Goal: Task Accomplishment & Management: Complete application form

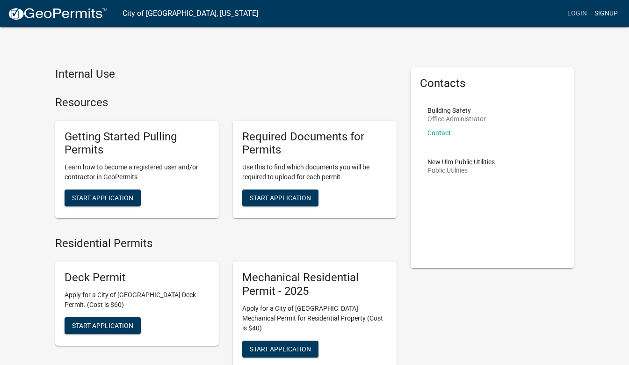
click at [607, 15] on link "Signup" at bounding box center [606, 14] width 31 height 18
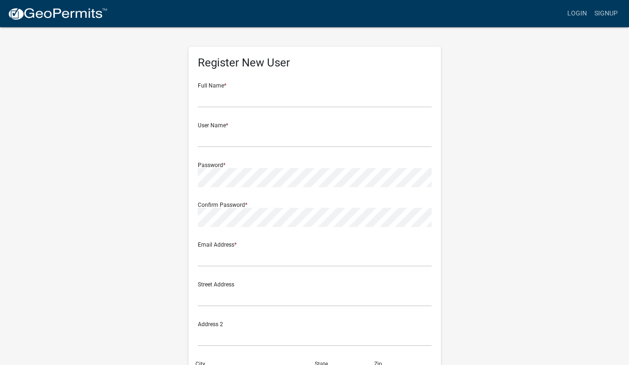
scroll to position [4, 0]
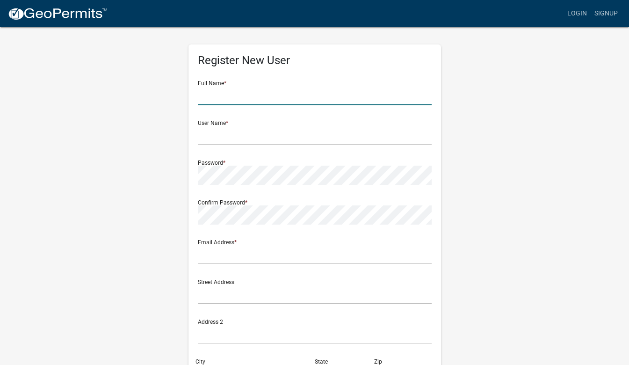
click at [277, 99] on input "text" at bounding box center [315, 95] width 234 height 19
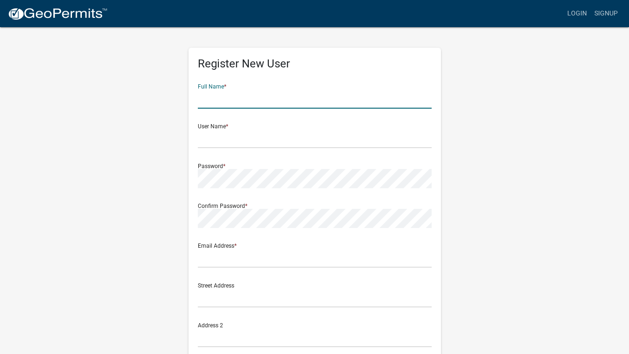
scroll to position [0, 0]
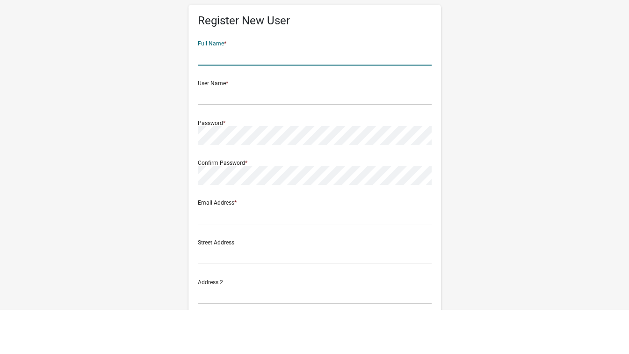
type input "h"
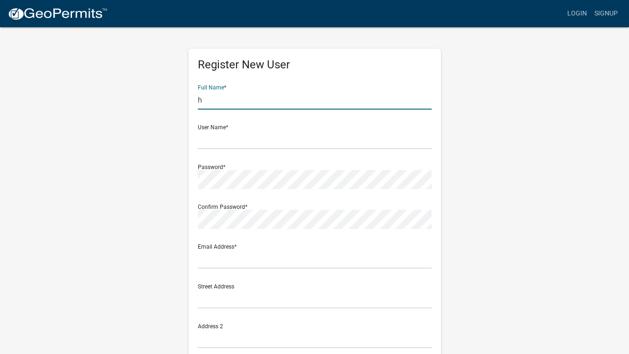
click at [212, 99] on input "h" at bounding box center [315, 99] width 234 height 19
type input "[PERSON_NAME]"
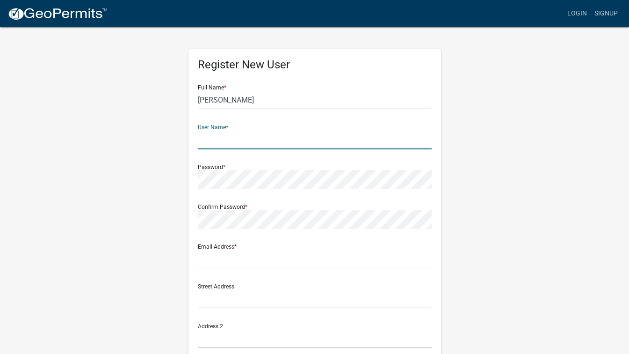
click at [222, 139] on input "text" at bounding box center [315, 139] width 234 height 19
type input "[PERSON_NAME]"
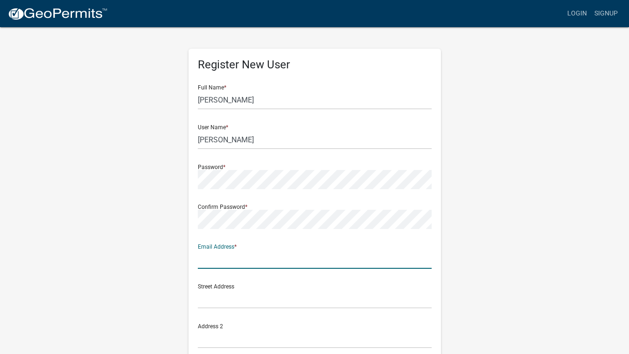
click at [239, 256] on input "text" at bounding box center [315, 258] width 234 height 19
type input "S"
type input "[PERSON_NAME][EMAIL_ADDRESS][DOMAIN_NAME]"
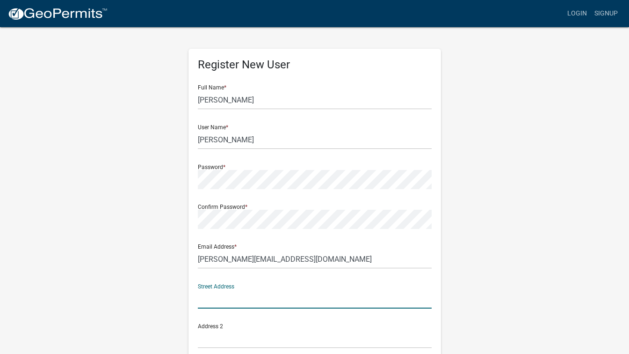
click at [242, 299] on input "text" at bounding box center [315, 298] width 234 height 19
type input "[STREET_ADDRESS]"
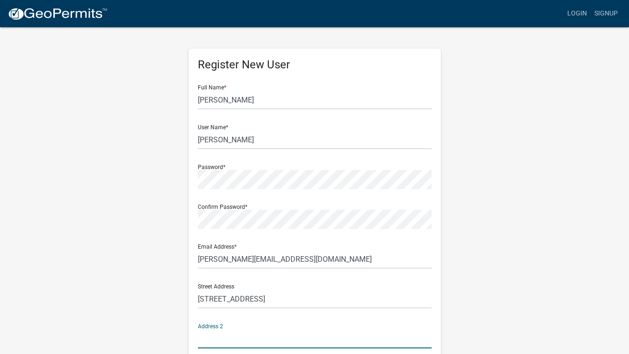
click at [223, 340] on input "text" at bounding box center [315, 338] width 234 height 19
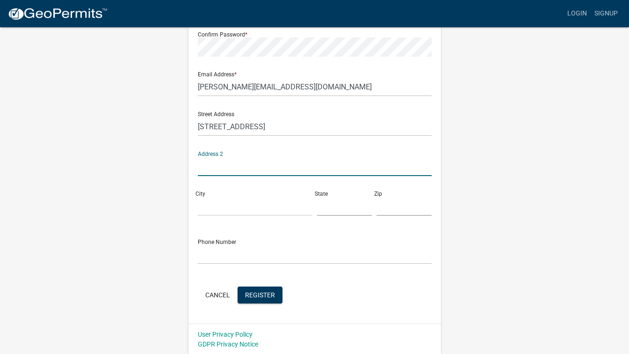
scroll to position [173, 0]
click at [223, 193] on div "City" at bounding box center [255, 198] width 119 height 32
drag, startPoint x: 227, startPoint y: 215, endPoint x: 226, endPoint y: 210, distance: 5.8
click at [226, 210] on div "Street Address [STREET_ADDRESS]" at bounding box center [315, 162] width 239 height 119
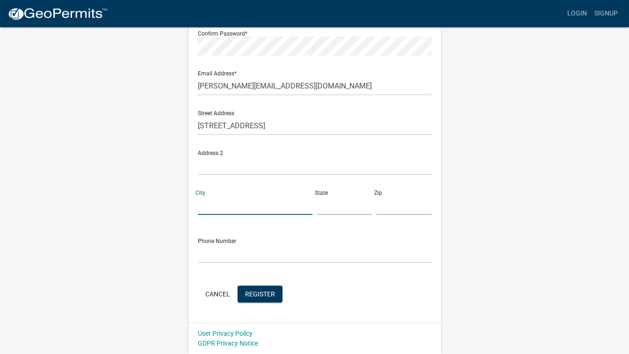
click at [226, 210] on input "City" at bounding box center [255, 205] width 115 height 19
type input "[GEOGRAPHIC_DATA]"
click at [330, 214] on input "text" at bounding box center [344, 205] width 55 height 19
type input "MN"
click at [385, 208] on input "text" at bounding box center [404, 205] width 55 height 19
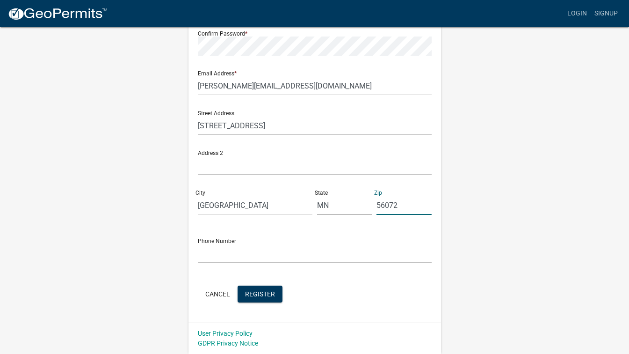
type input "56072"
click at [246, 261] on input "text" at bounding box center [315, 253] width 234 height 19
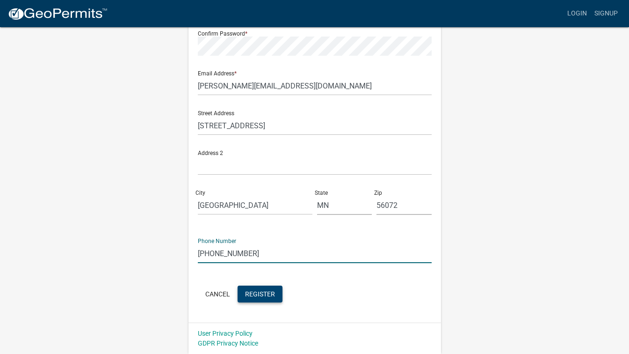
type input "[PHONE_NUMBER]"
click at [263, 292] on span "Register" at bounding box center [260, 293] width 30 height 7
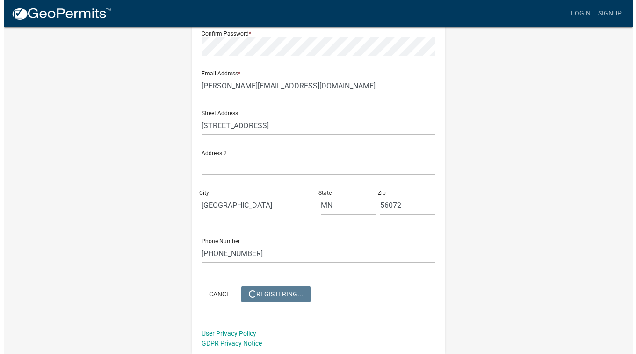
scroll to position [0, 0]
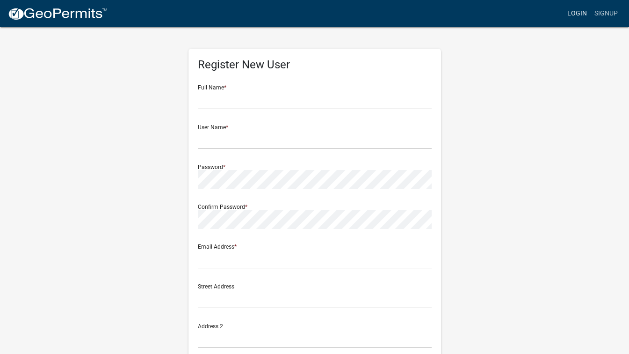
click at [577, 12] on link "Login" at bounding box center [577, 14] width 27 height 18
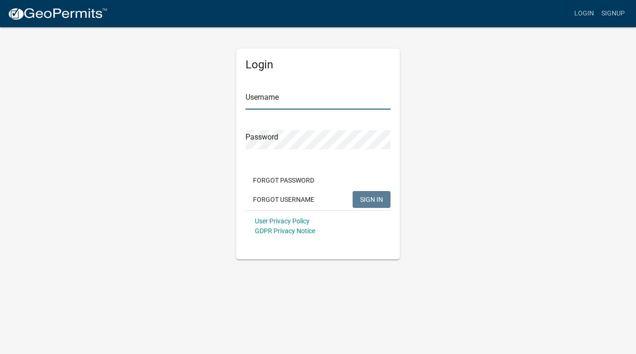
click at [310, 101] on input "Username" at bounding box center [318, 99] width 145 height 19
type input "[PERSON_NAME]"
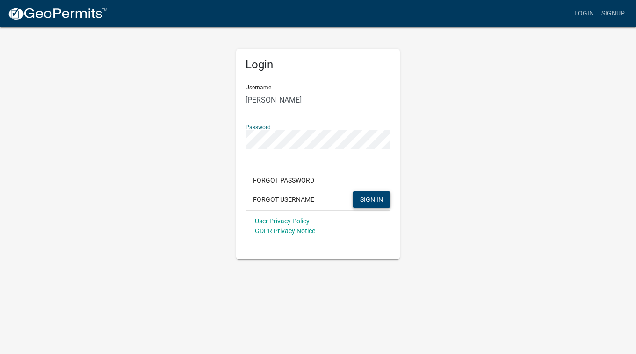
click at [376, 194] on button "SIGN IN" at bounding box center [372, 199] width 38 height 17
